Goal: Find specific page/section: Find specific page/section

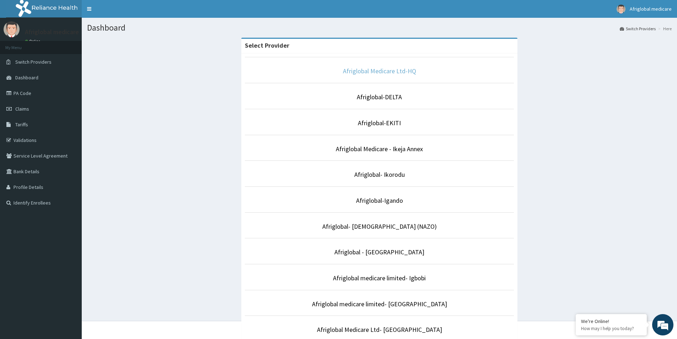
click at [376, 68] on link "Afriglobal Medicare Ltd-HQ" at bounding box center [379, 71] width 73 height 8
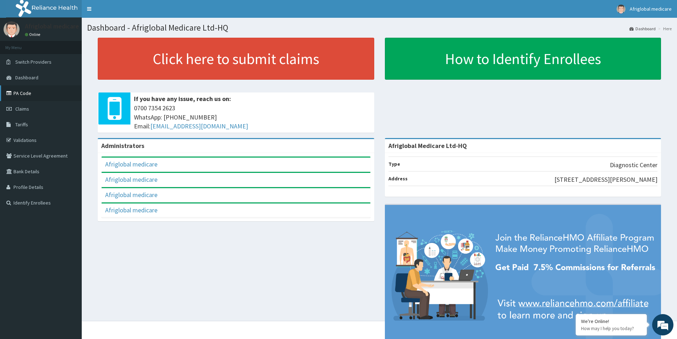
click at [26, 93] on link "PA Code" at bounding box center [41, 93] width 82 height 16
